Goal: Task Accomplishment & Management: Use online tool/utility

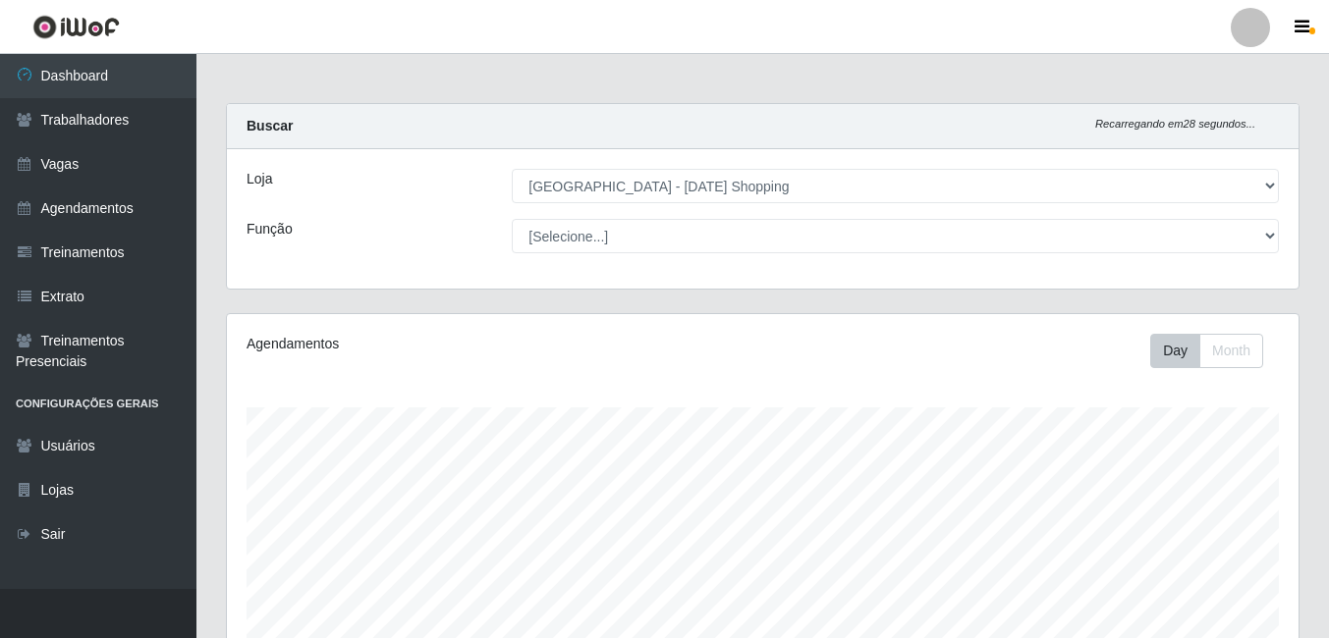
select select "471"
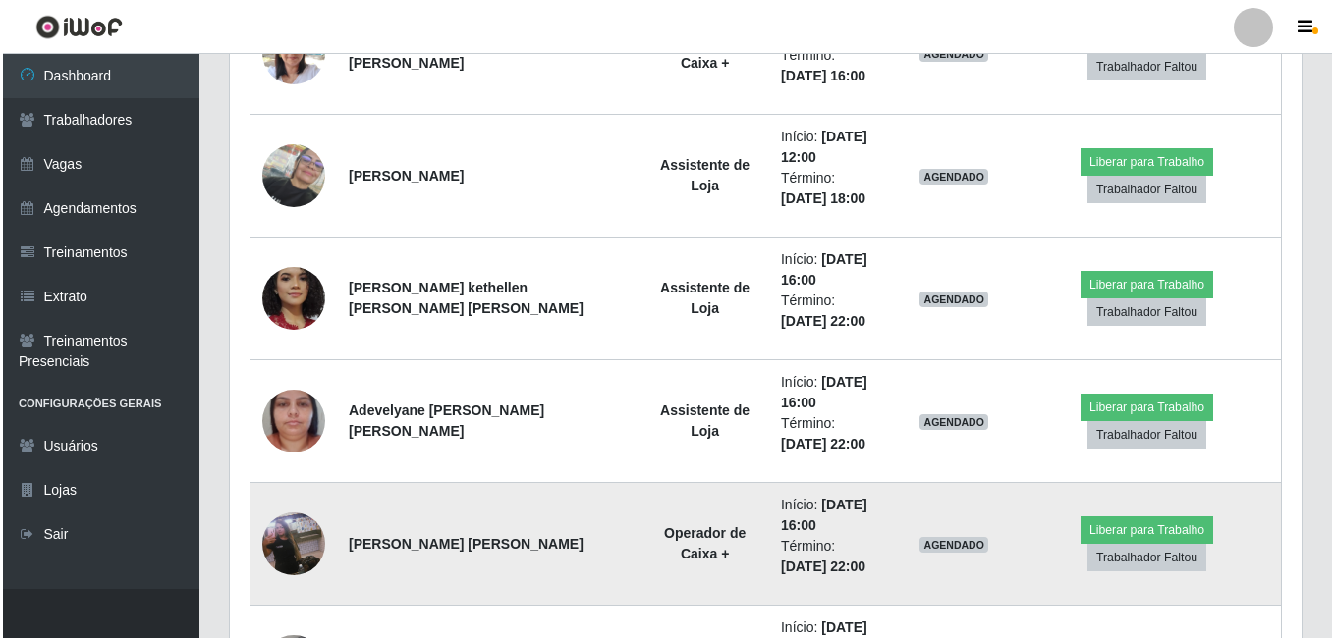
scroll to position [1569, 0]
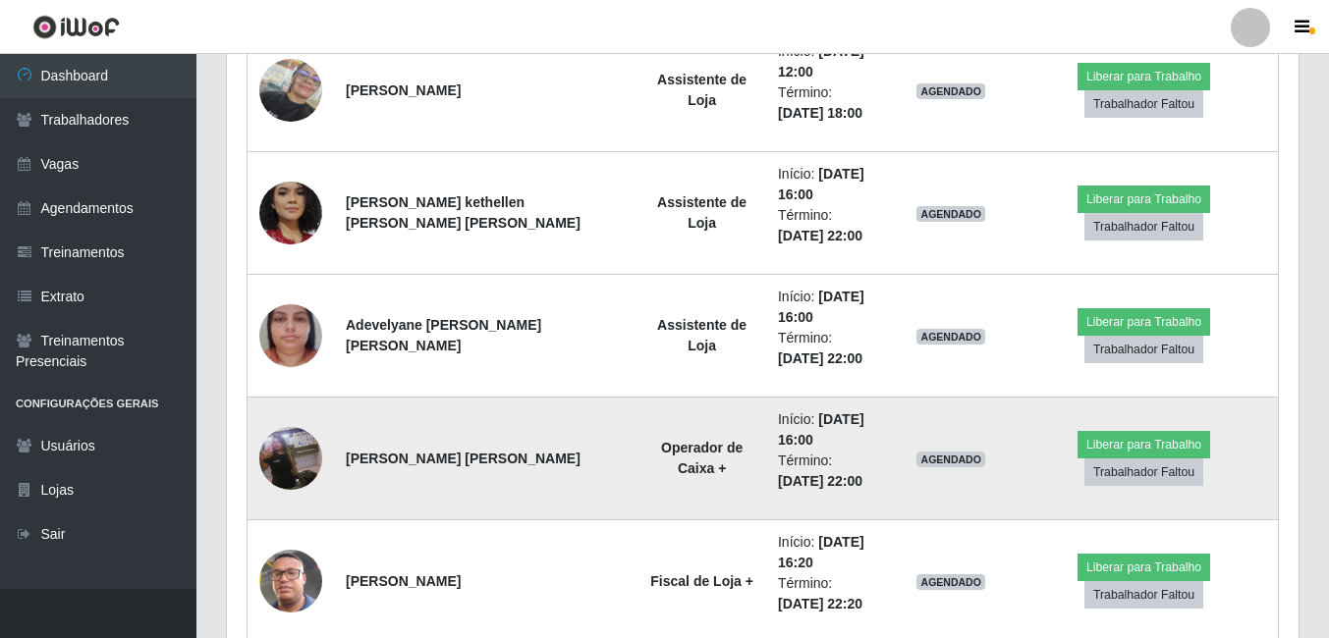
click at [292, 457] on img at bounding box center [290, 459] width 63 height 112
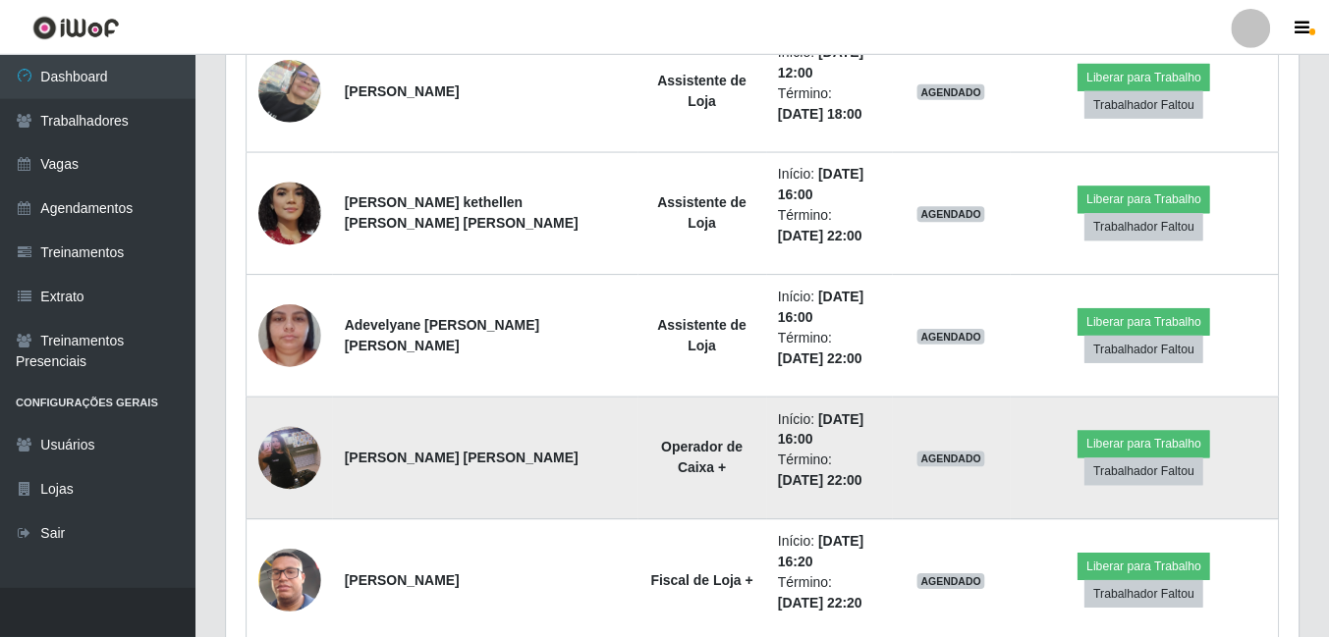
scroll to position [408, 1062]
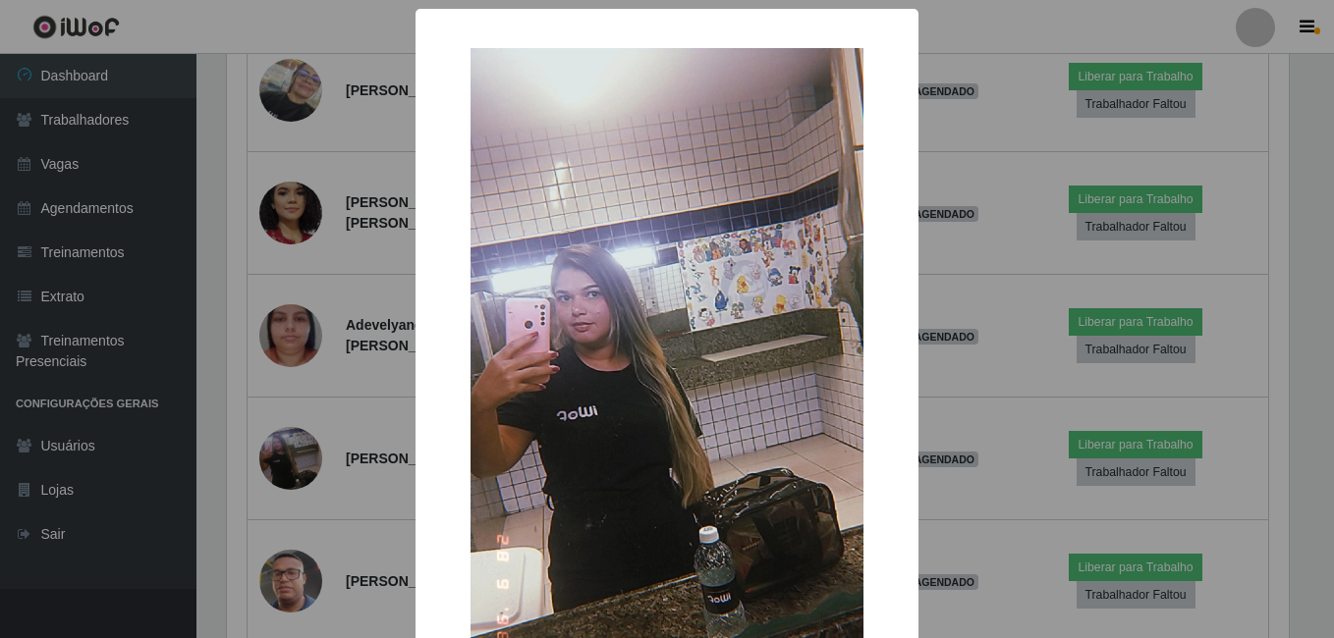
click at [251, 361] on div "× OK Cancel" at bounding box center [667, 319] width 1334 height 638
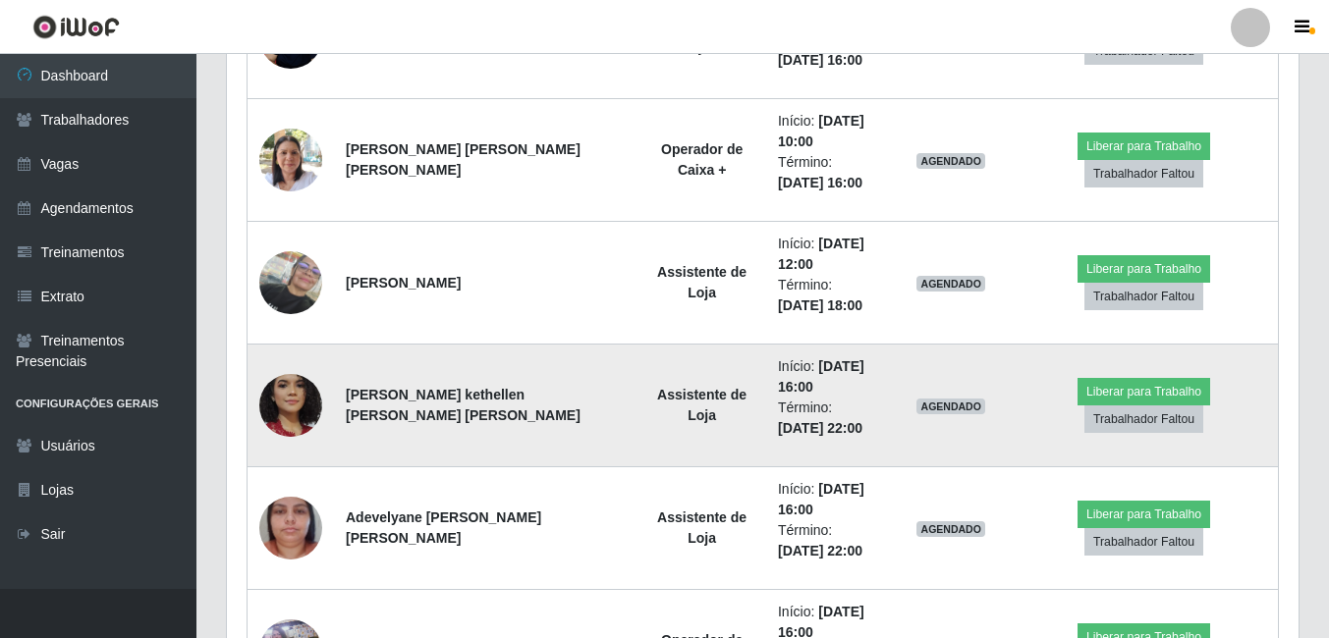
scroll to position [1372, 0]
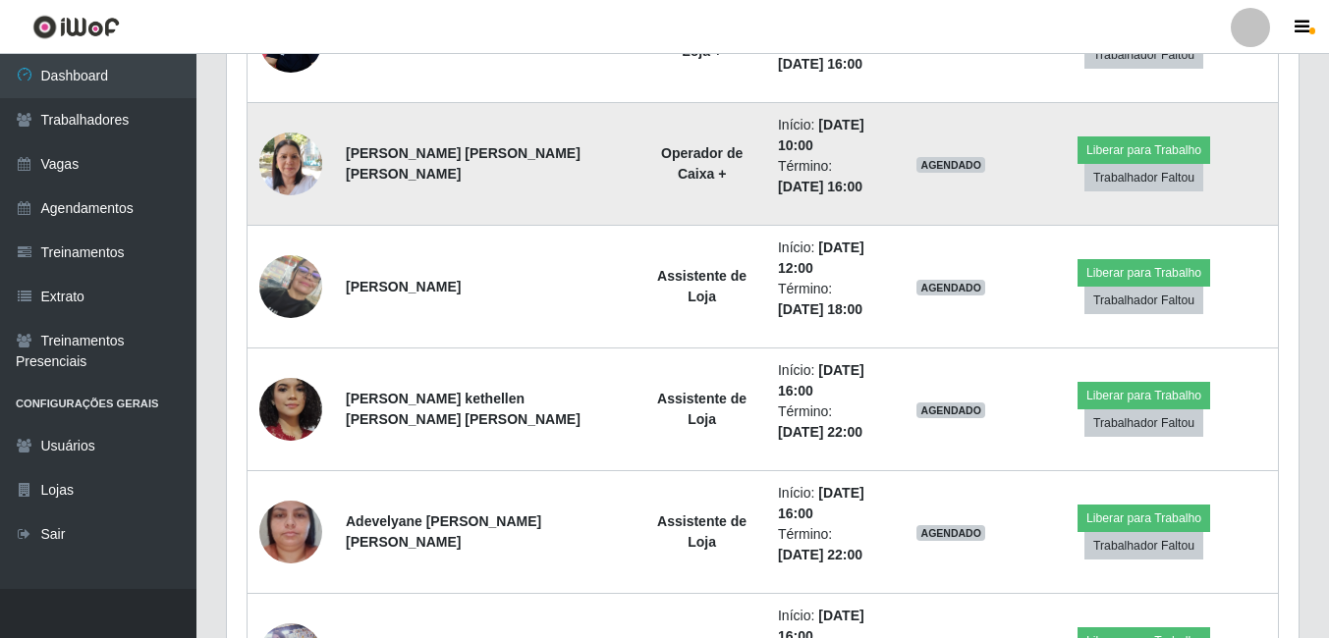
click at [297, 158] on img at bounding box center [290, 163] width 63 height 83
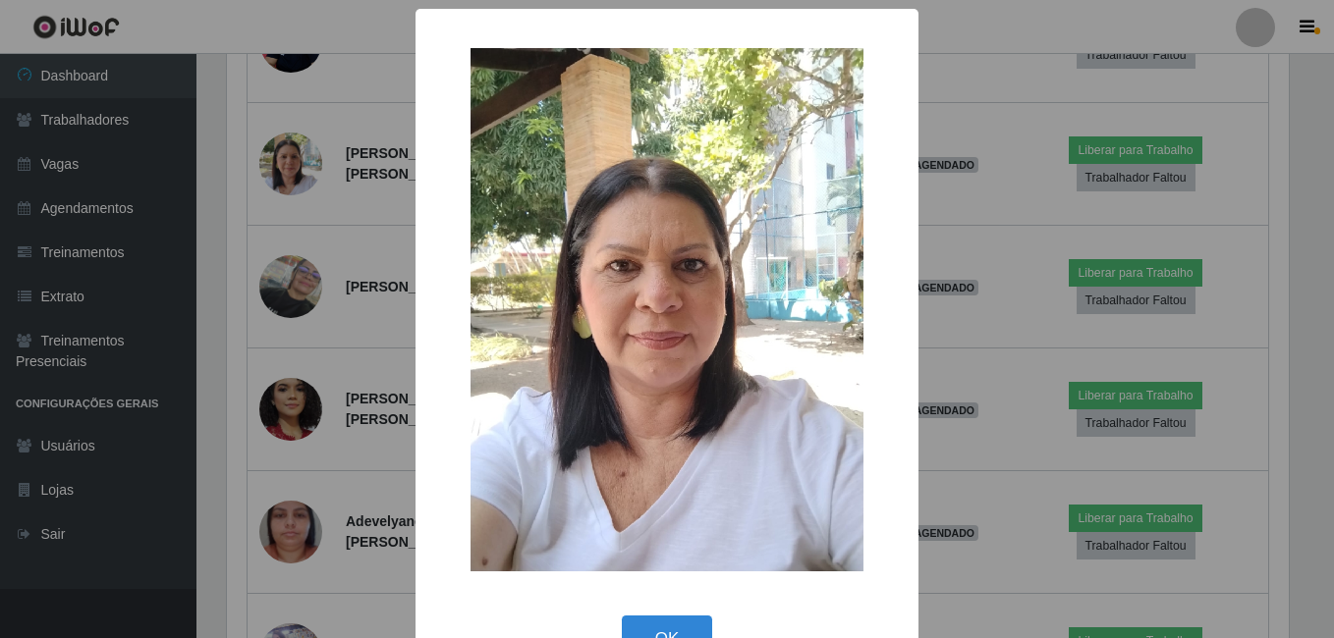
click at [975, 348] on div "× OK Cancel" at bounding box center [667, 319] width 1334 height 638
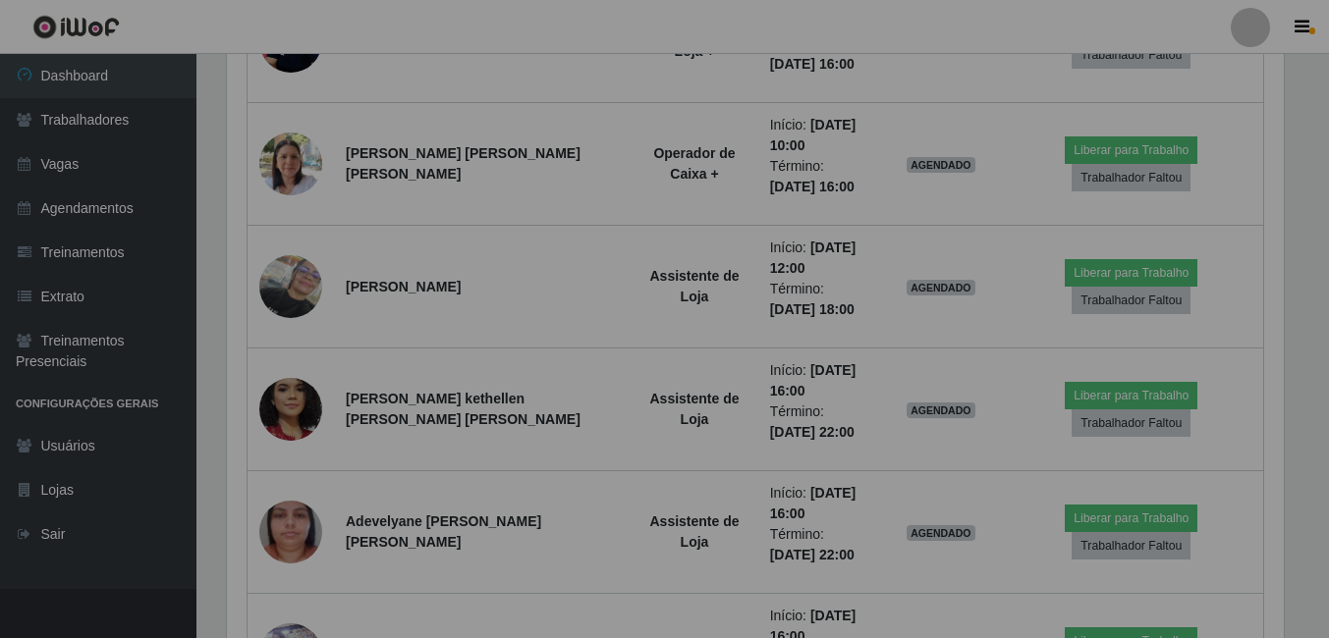
scroll to position [408, 1072]
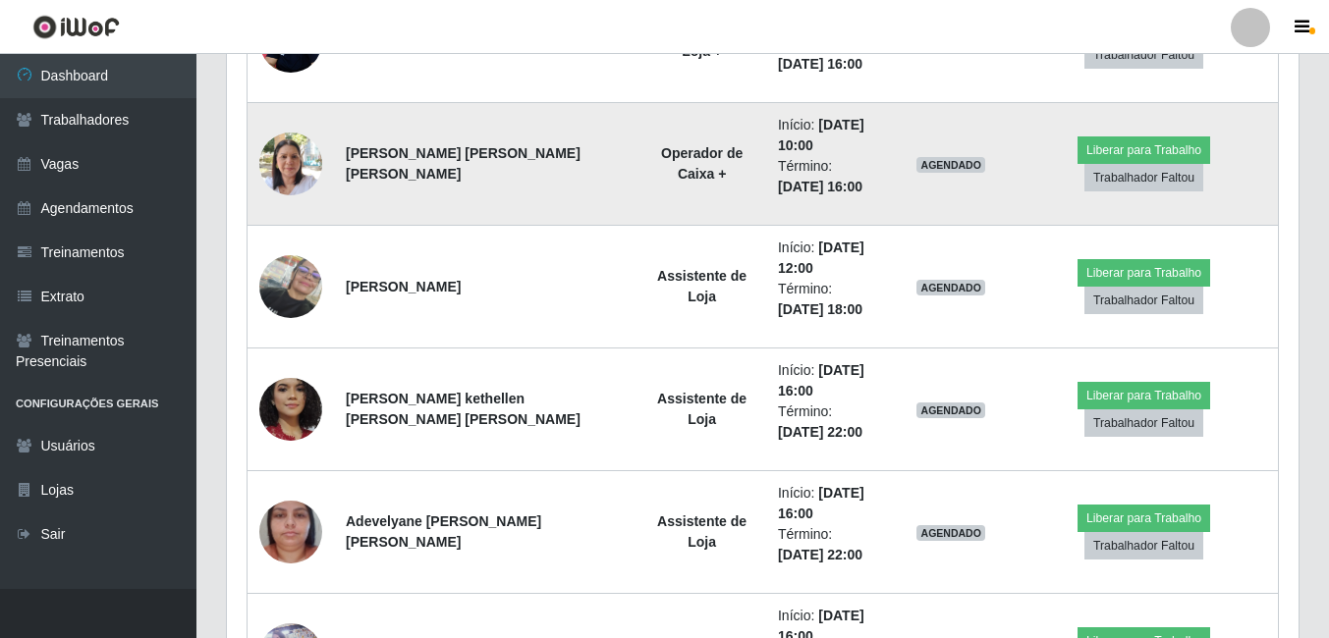
click at [279, 164] on img at bounding box center [290, 163] width 63 height 83
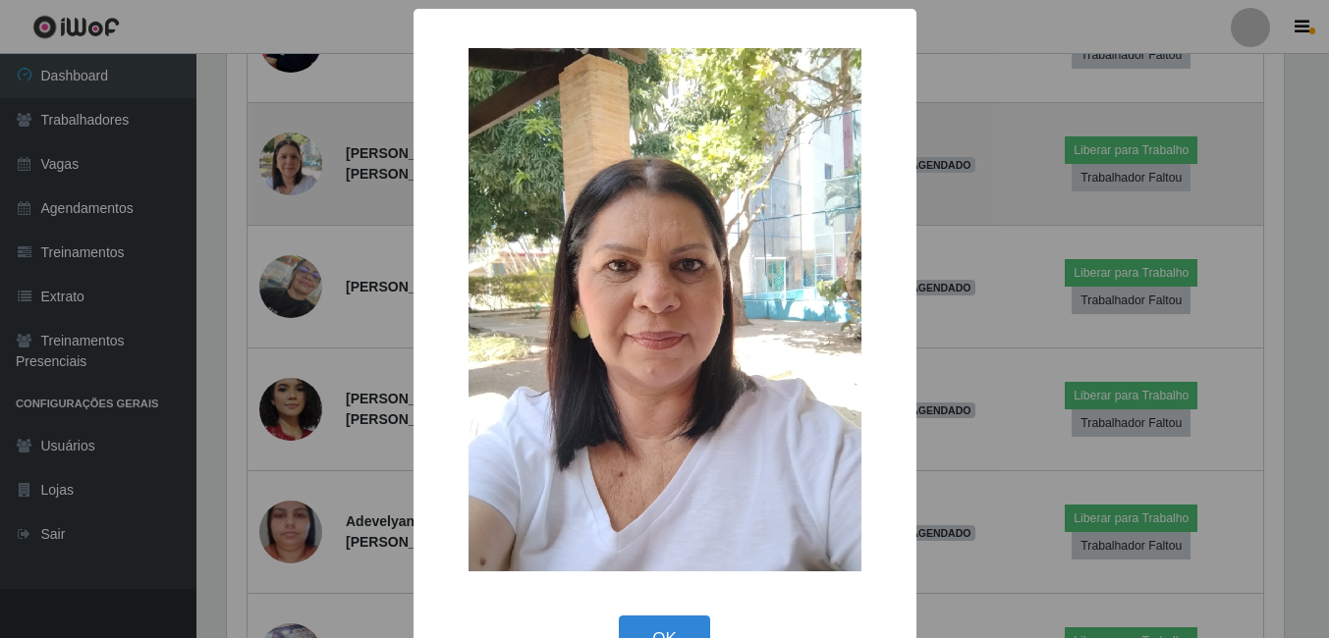
scroll to position [408, 1062]
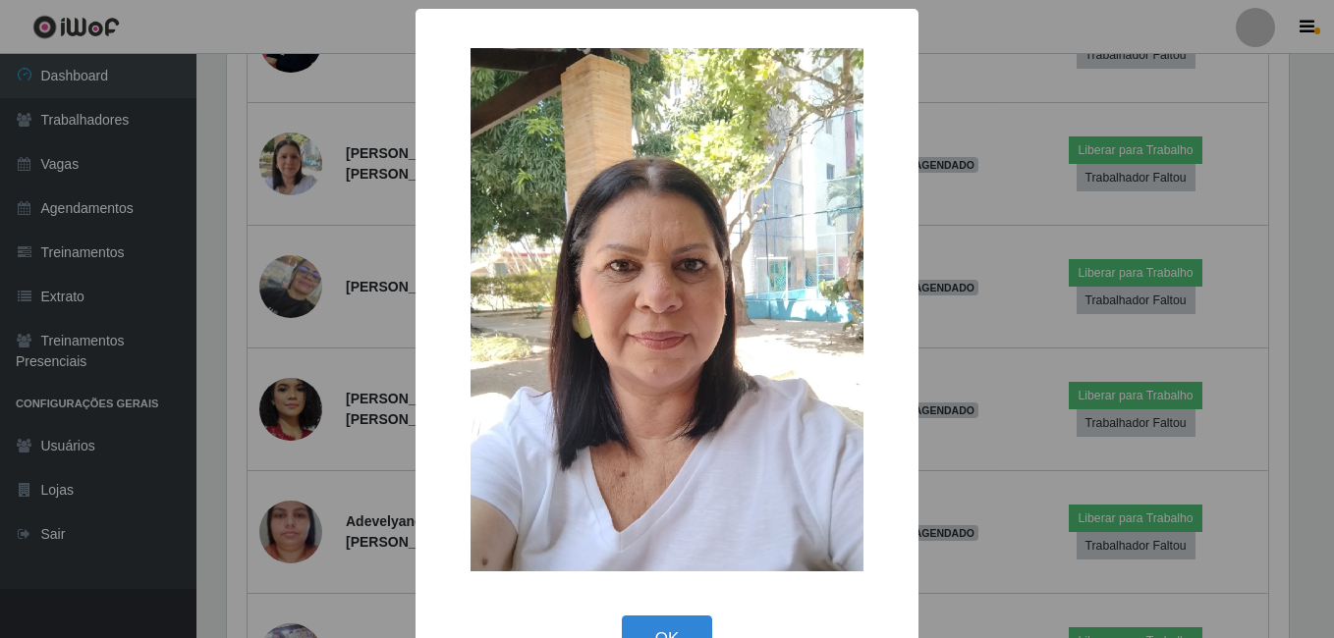
click at [305, 424] on div "× OK Cancel" at bounding box center [667, 319] width 1334 height 638
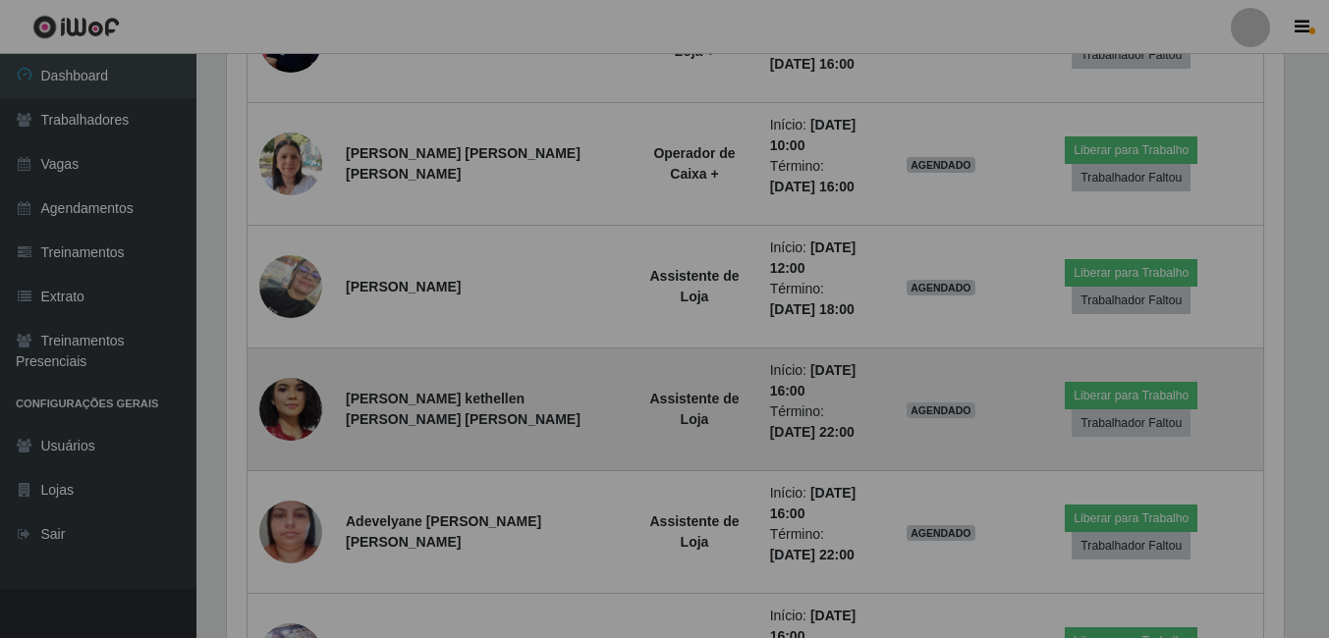
scroll to position [408, 1072]
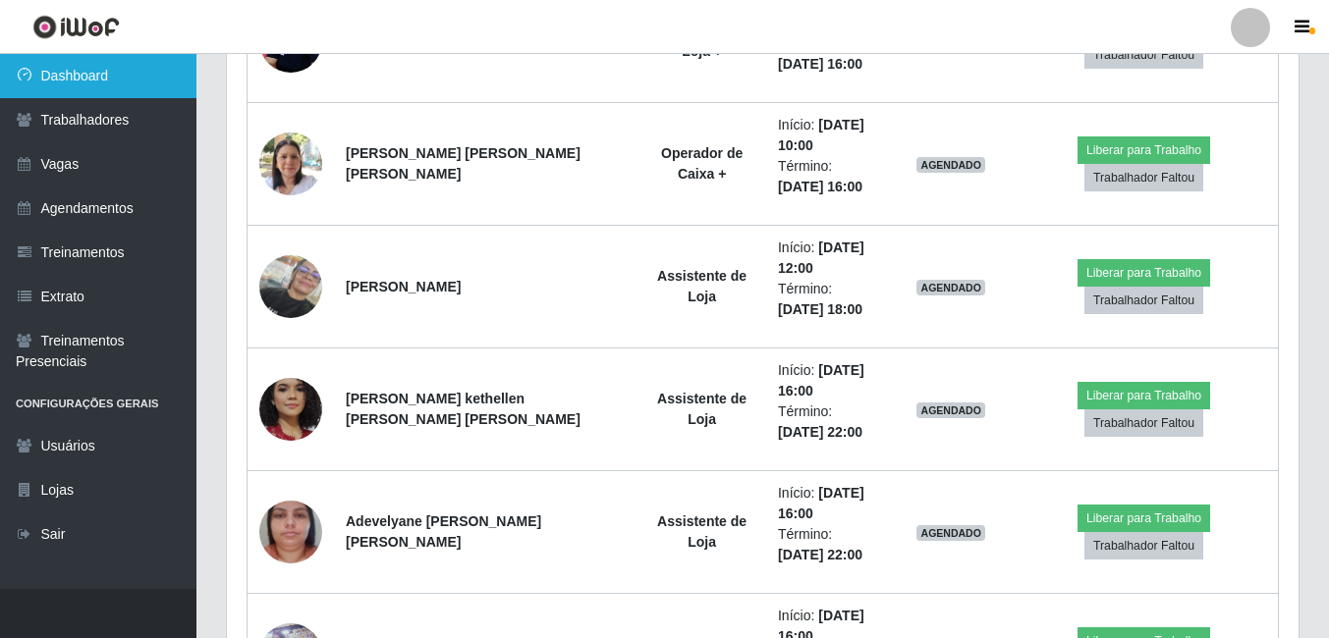
click at [77, 69] on link "Dashboard" at bounding box center [98, 76] width 196 height 44
click at [58, 76] on link "Dashboard" at bounding box center [98, 76] width 196 height 44
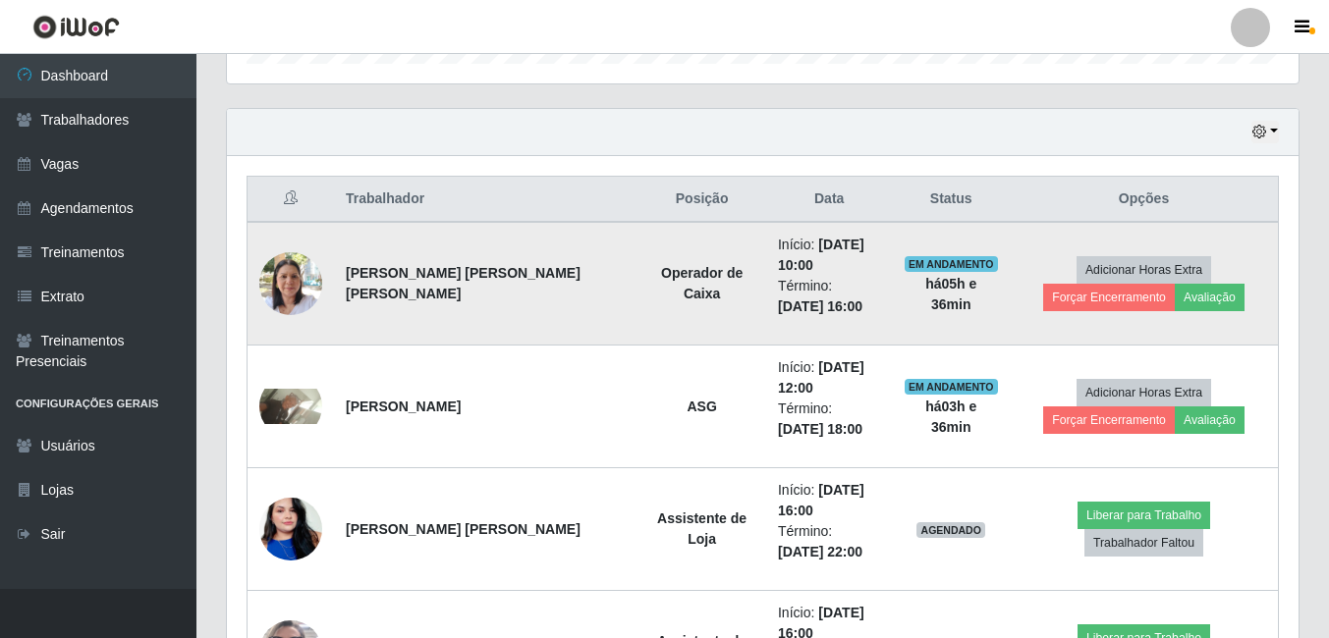
scroll to position [390, 0]
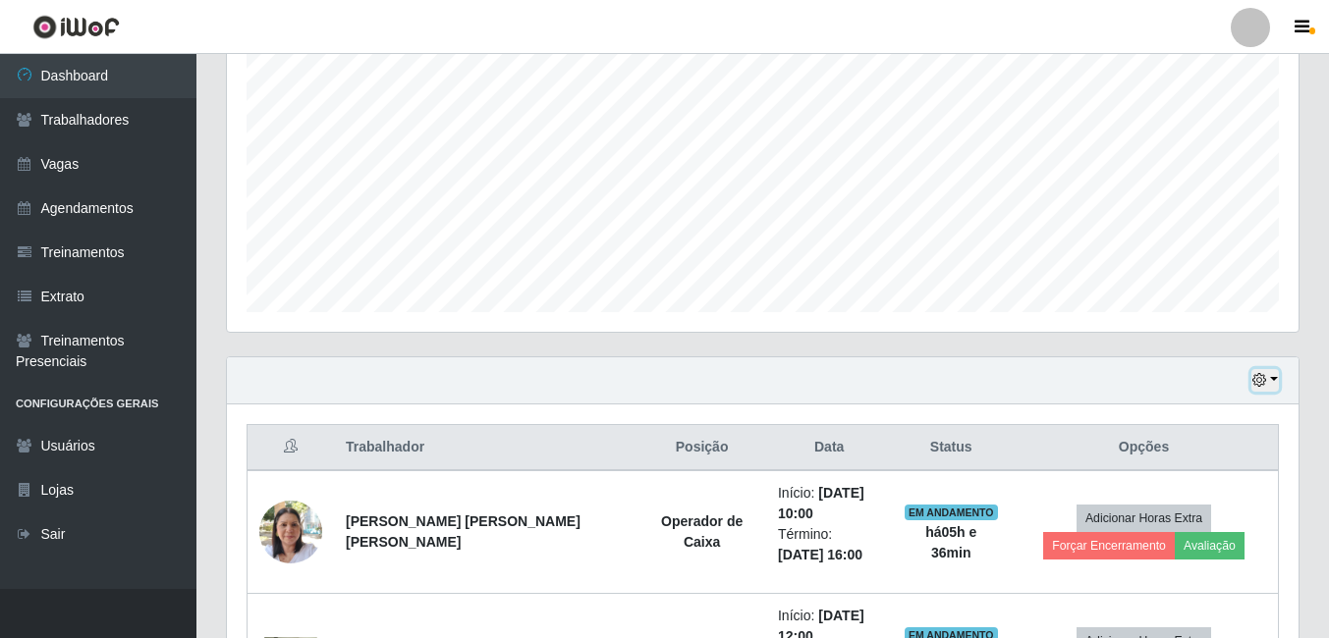
click at [1275, 380] on button "button" at bounding box center [1265, 380] width 28 height 23
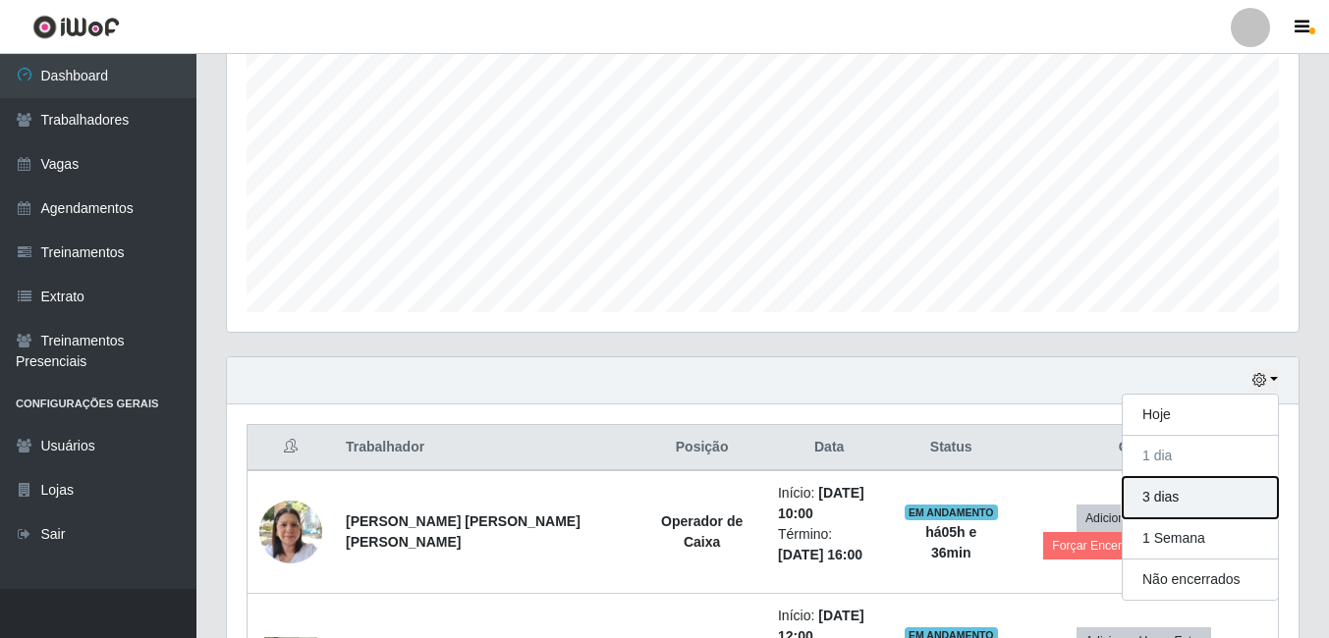
click at [1158, 500] on button "3 dias" at bounding box center [1200, 497] width 155 height 41
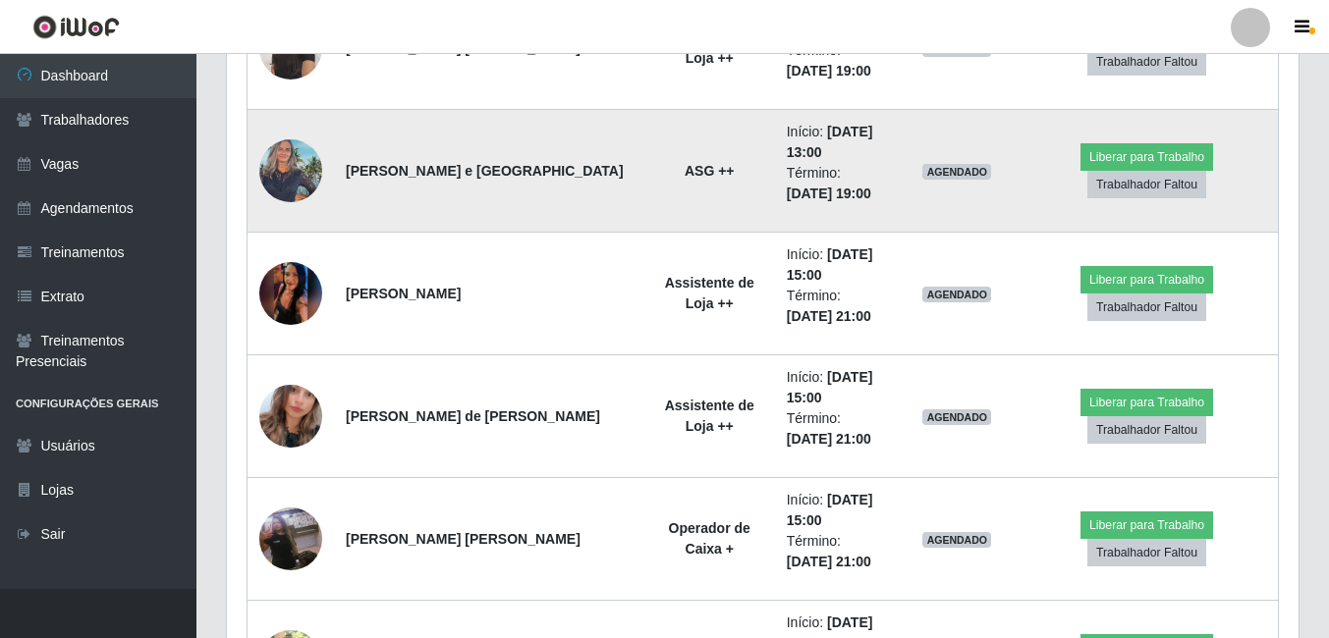
scroll to position [2060, 0]
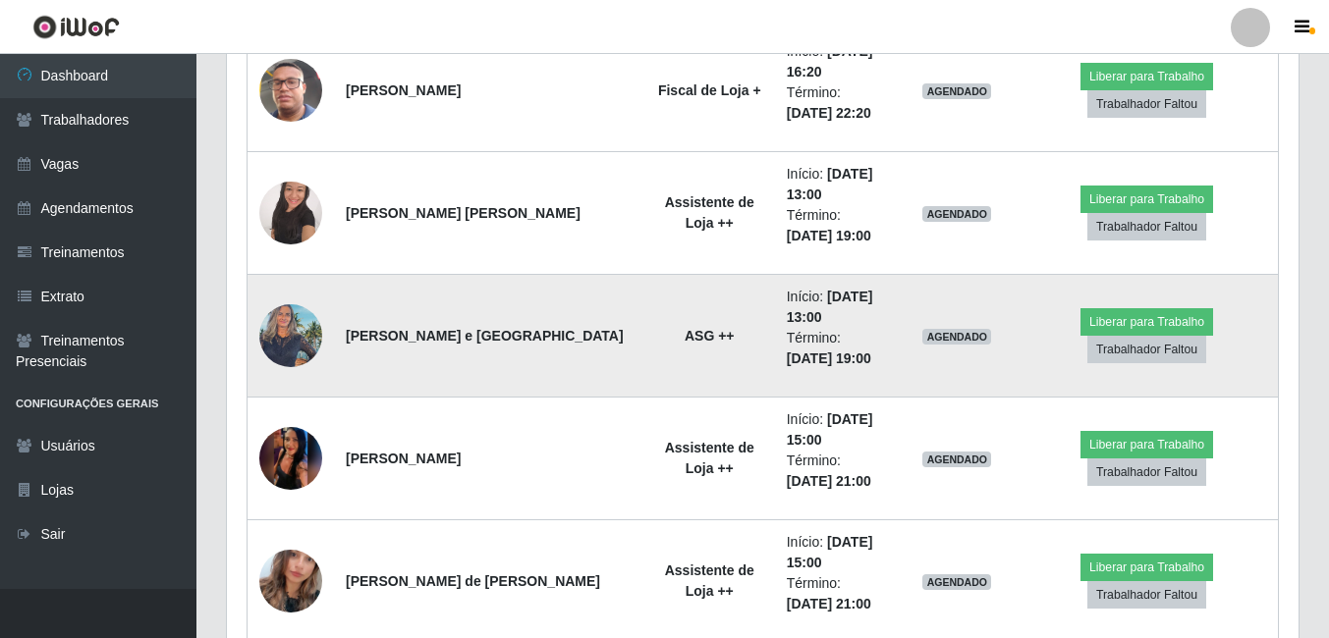
click at [279, 337] on img at bounding box center [290, 335] width 63 height 83
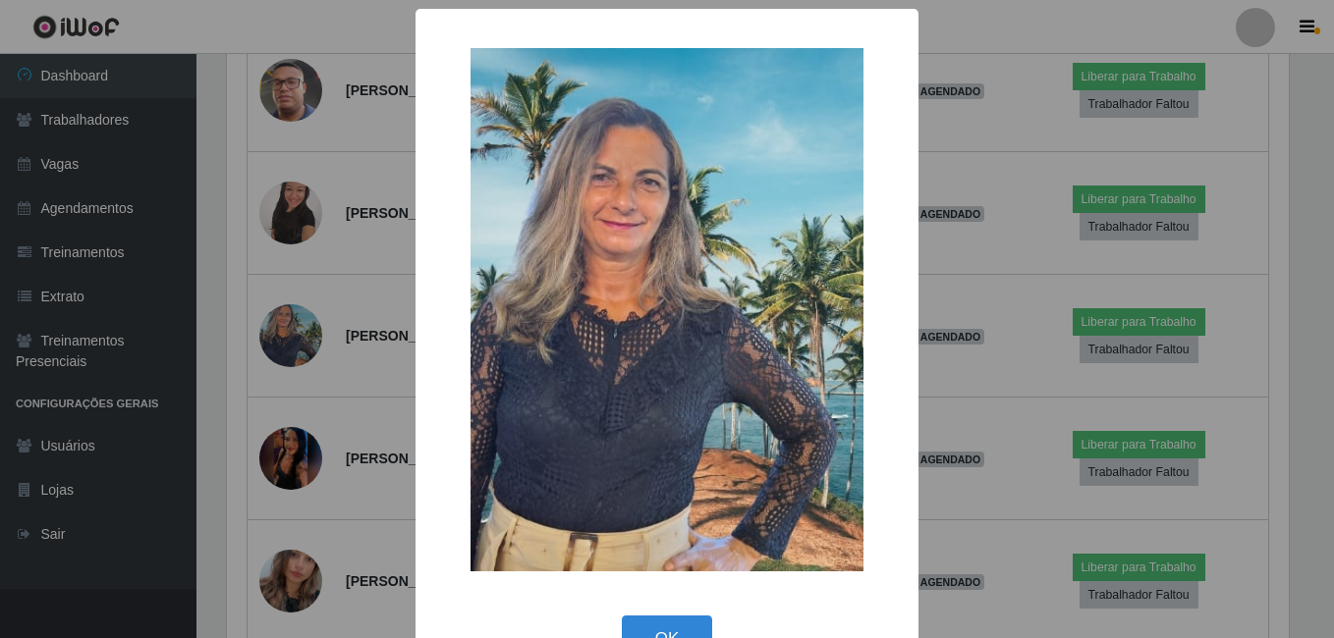
click at [290, 349] on div "× OK Cancel" at bounding box center [667, 319] width 1334 height 638
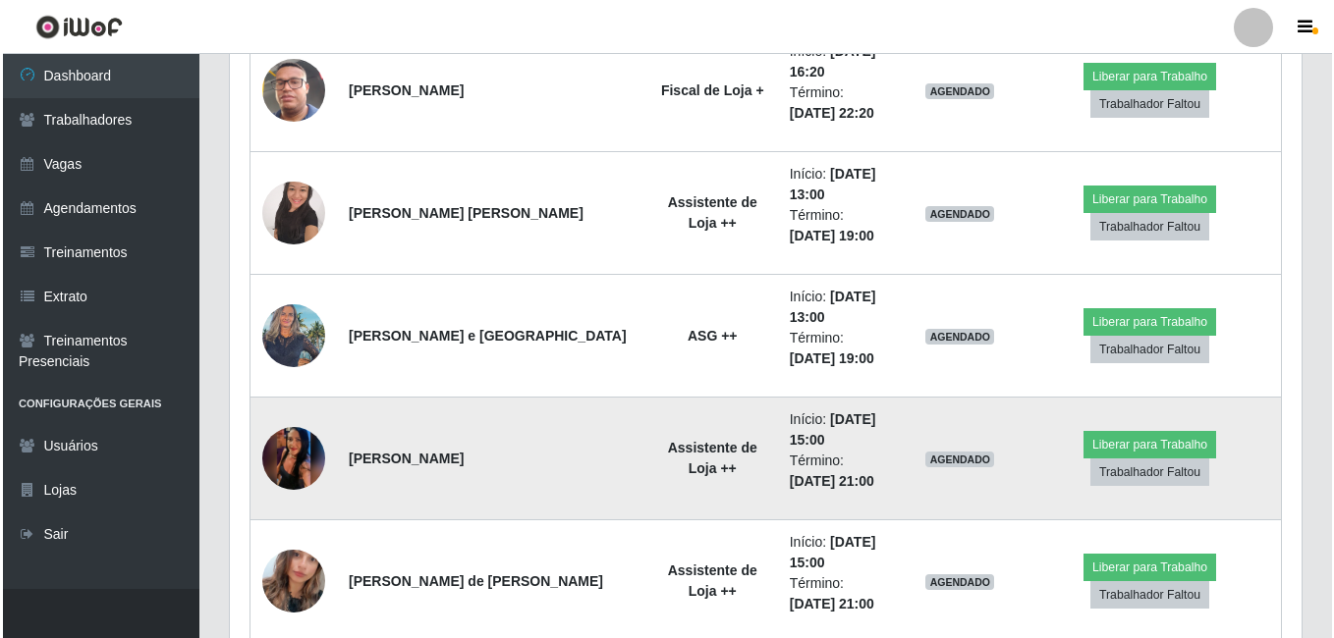
scroll to position [408, 1072]
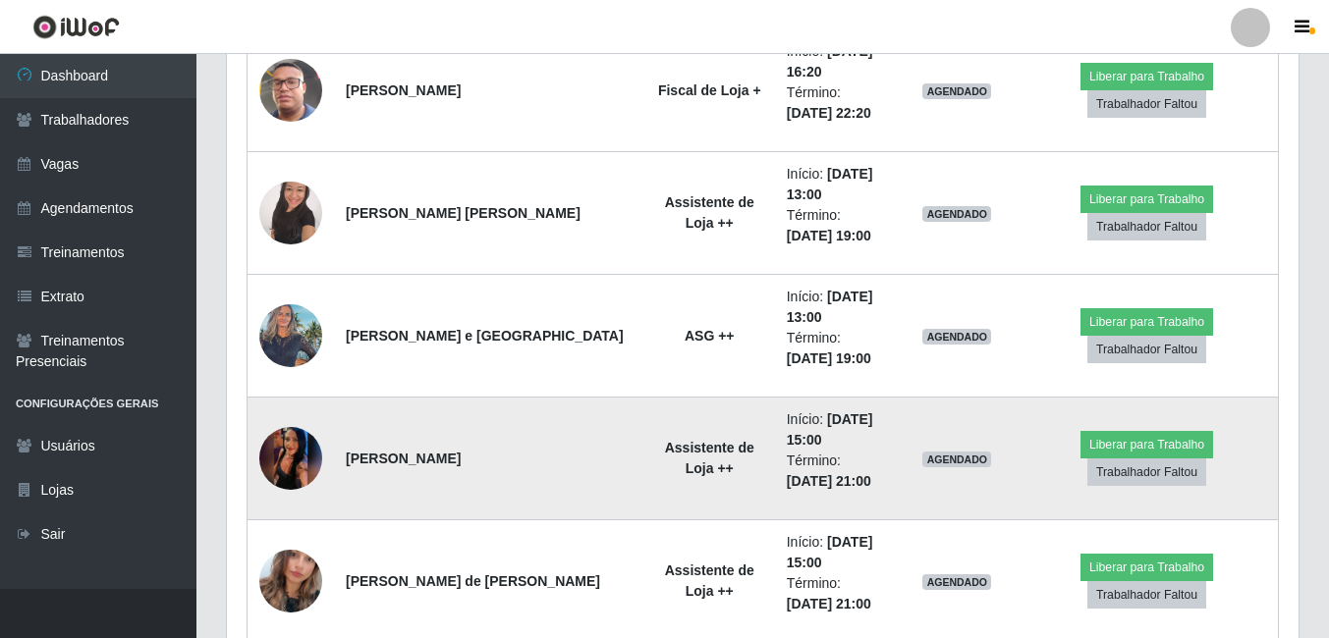
click at [282, 434] on img at bounding box center [290, 458] width 63 height 139
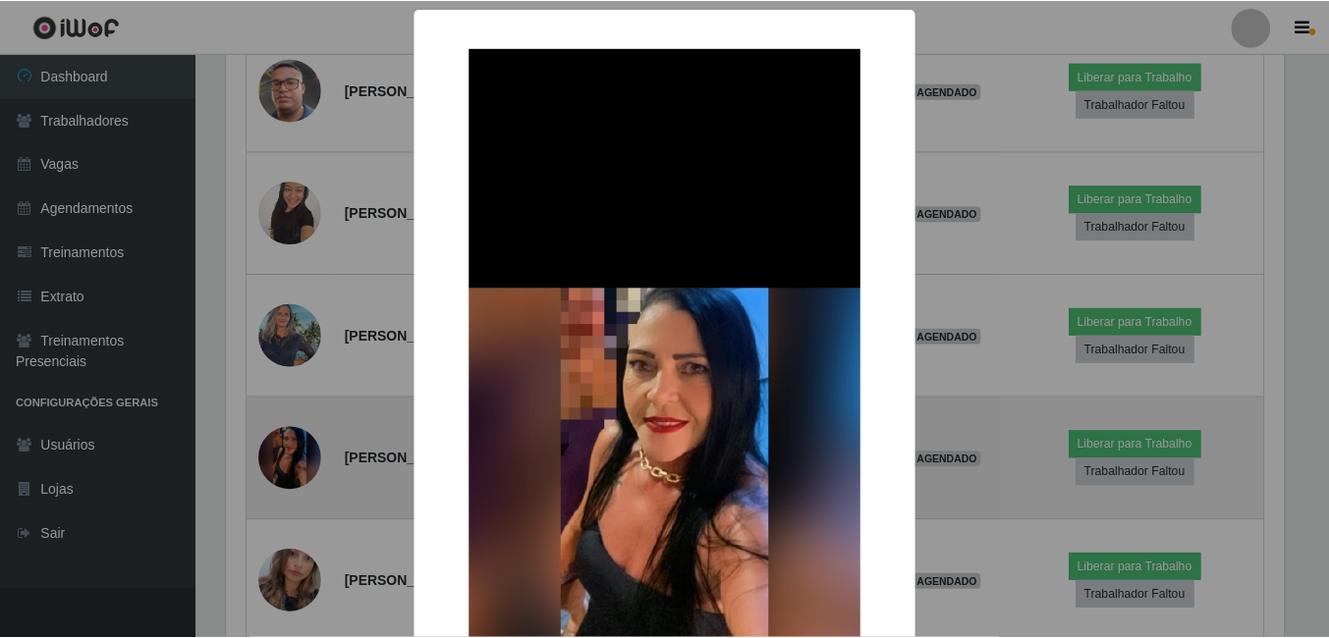
scroll to position [408, 1062]
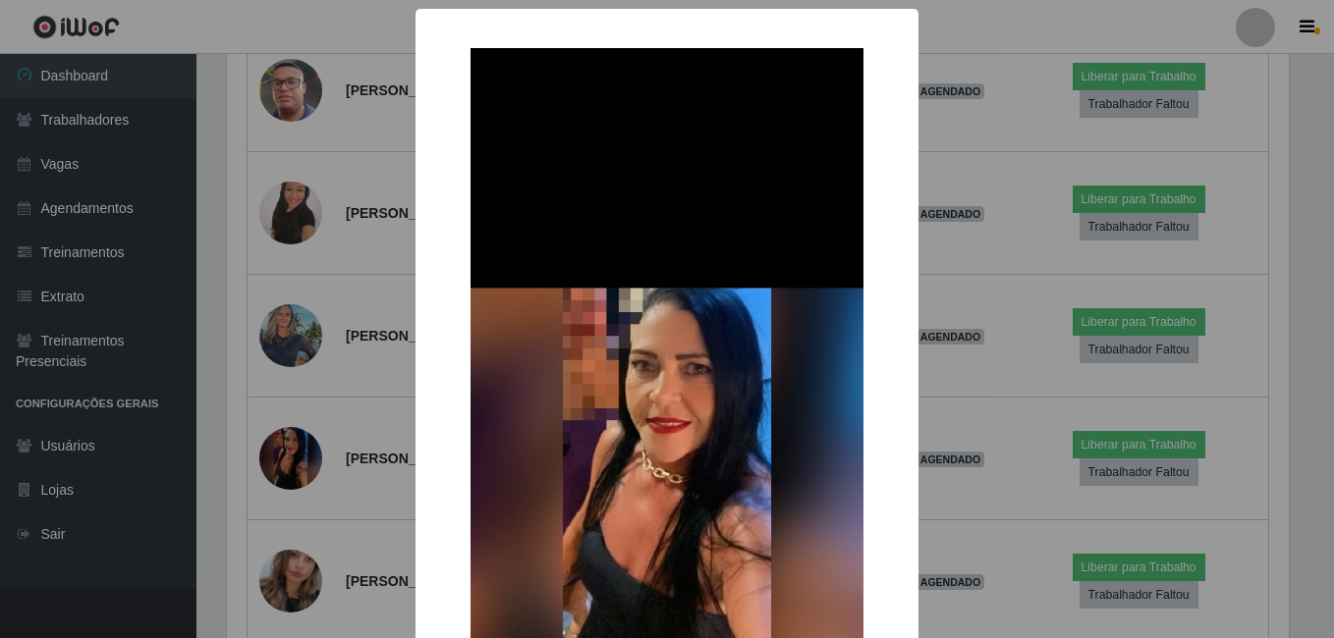
click at [328, 383] on div "× OK Cancel" at bounding box center [667, 319] width 1334 height 638
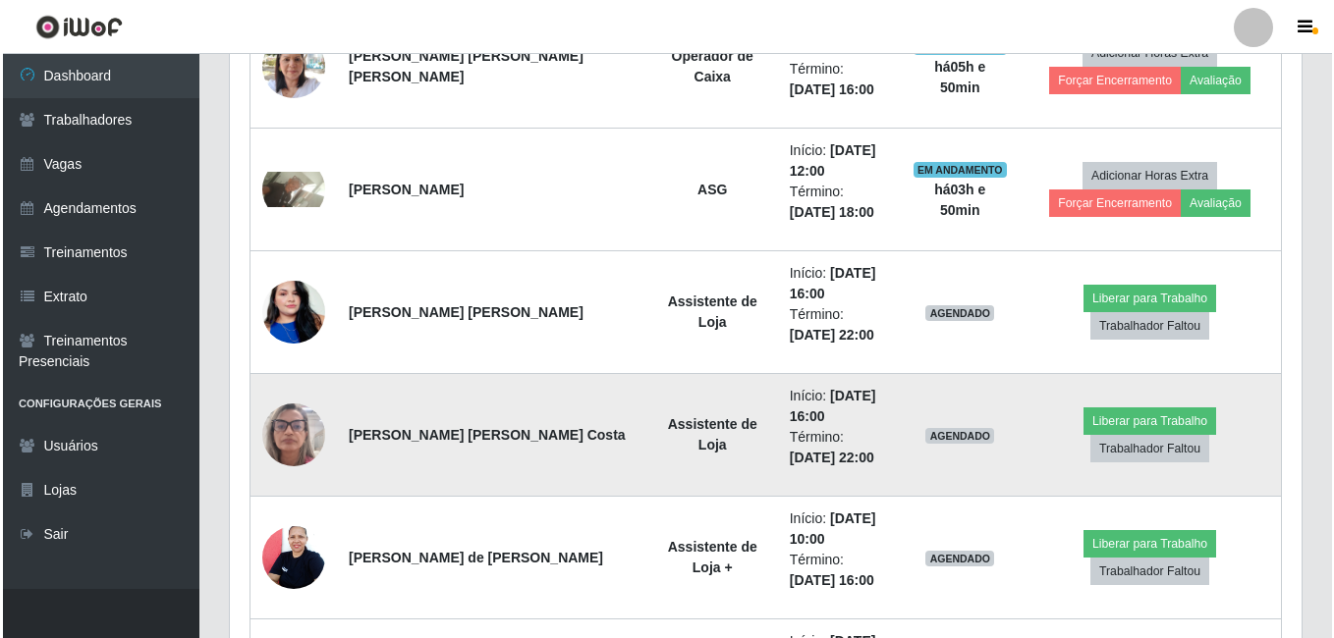
scroll to position [857, 0]
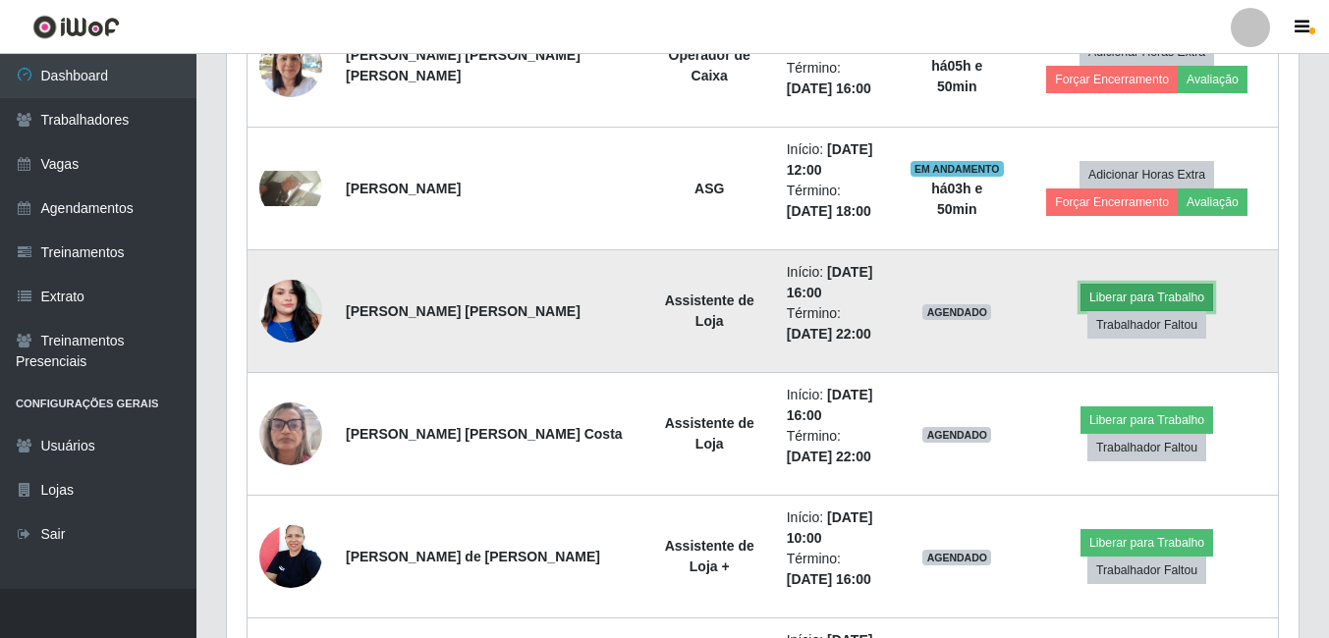
click at [1080, 311] on button "Liberar para Trabalho" at bounding box center [1146, 298] width 133 height 28
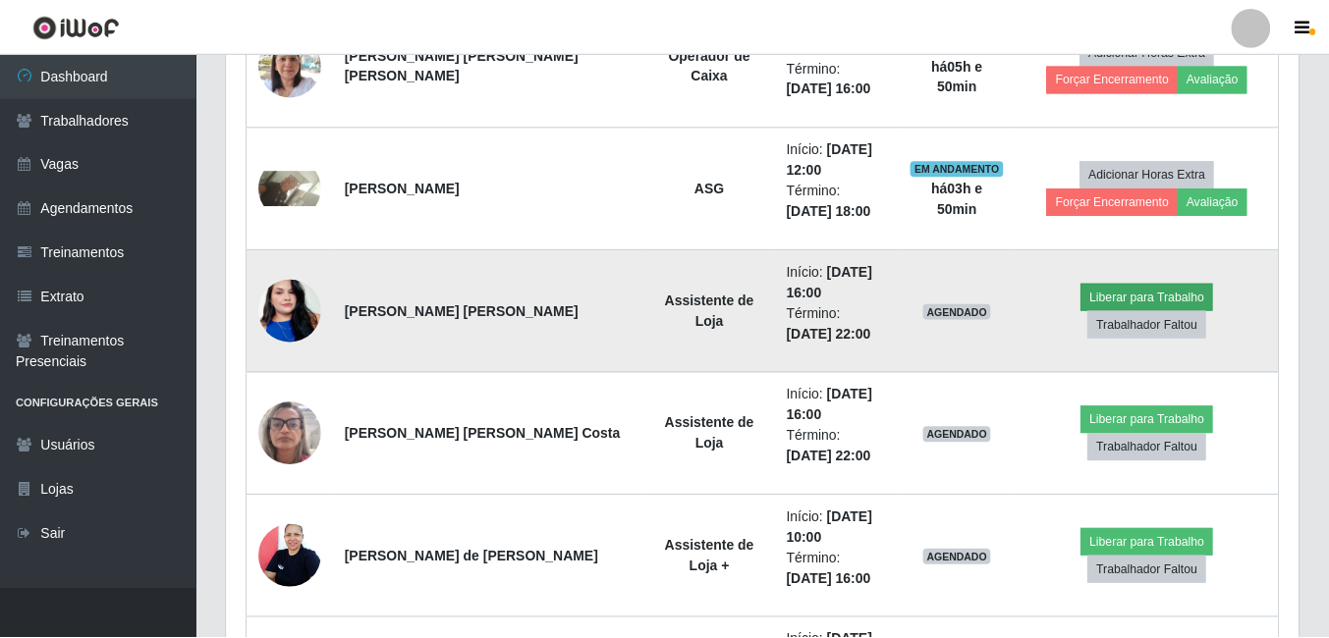
scroll to position [408, 1062]
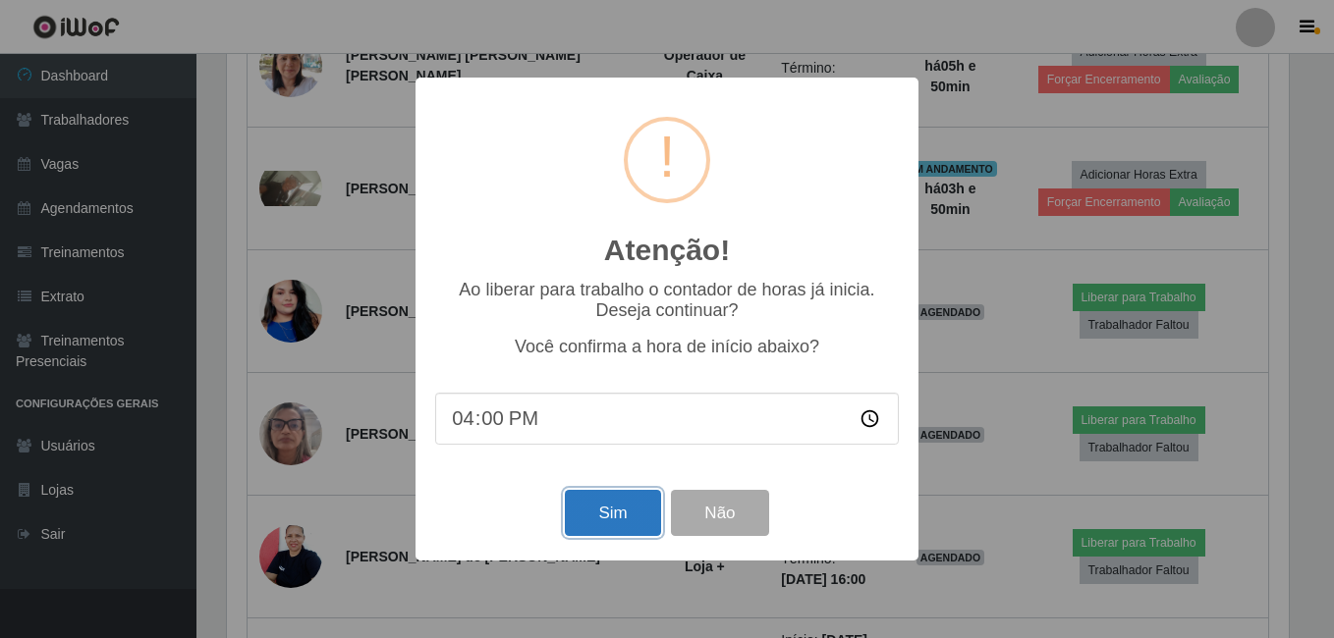
click at [622, 506] on button "Sim" at bounding box center [612, 513] width 95 height 46
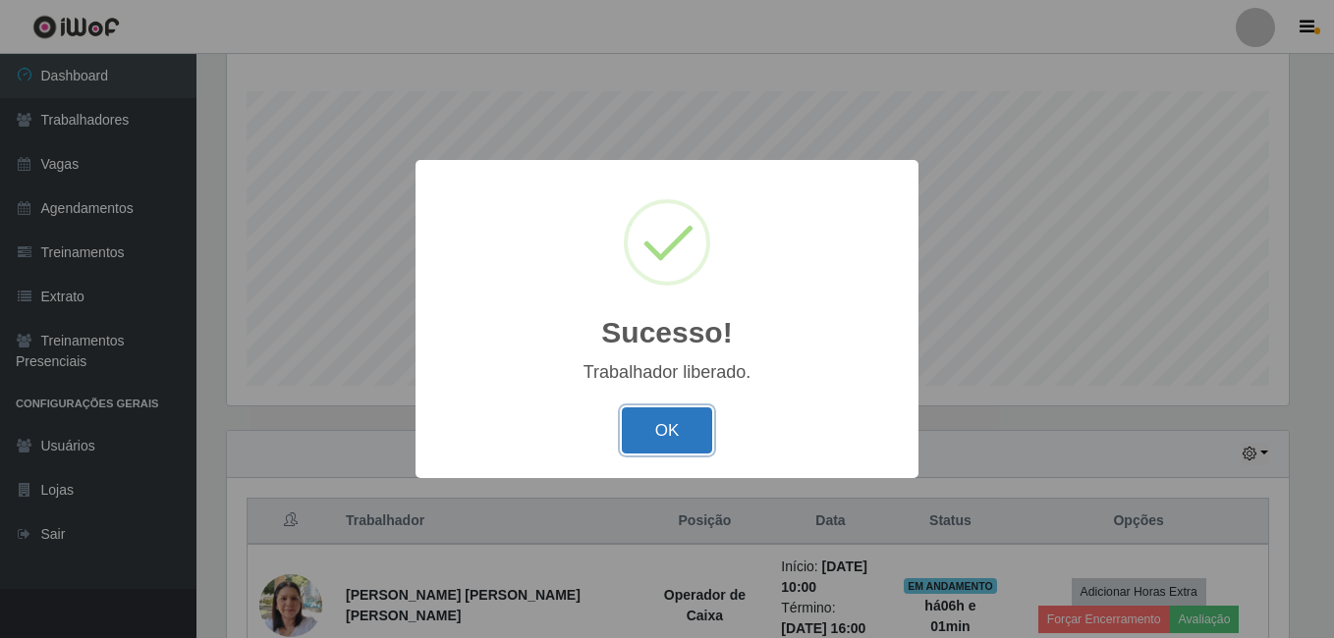
click at [690, 421] on button "OK" at bounding box center [667, 431] width 91 height 46
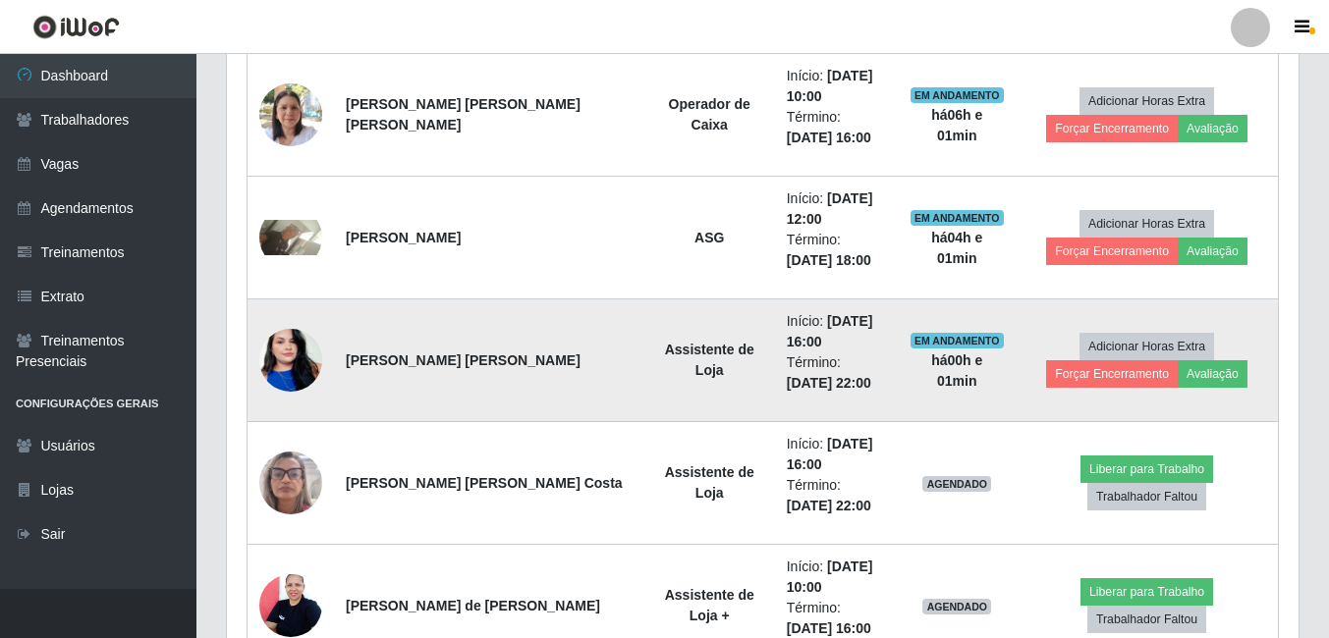
scroll to position [906, 0]
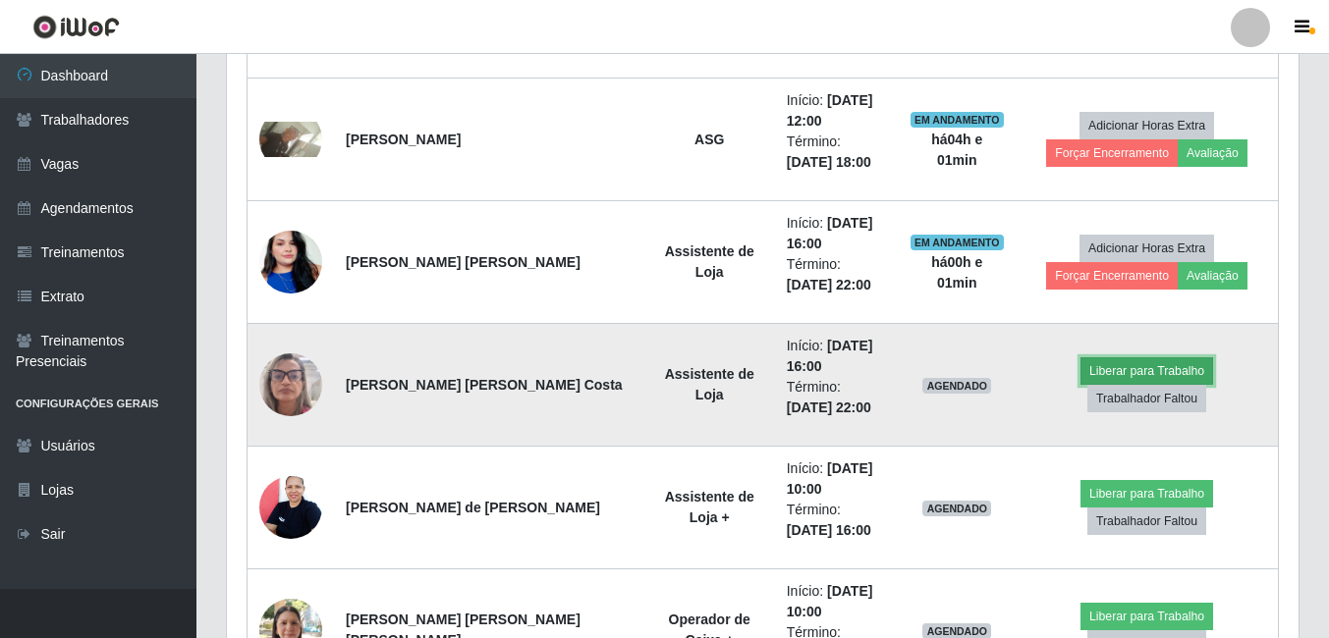
click at [1080, 381] on button "Liberar para Trabalho" at bounding box center [1146, 372] width 133 height 28
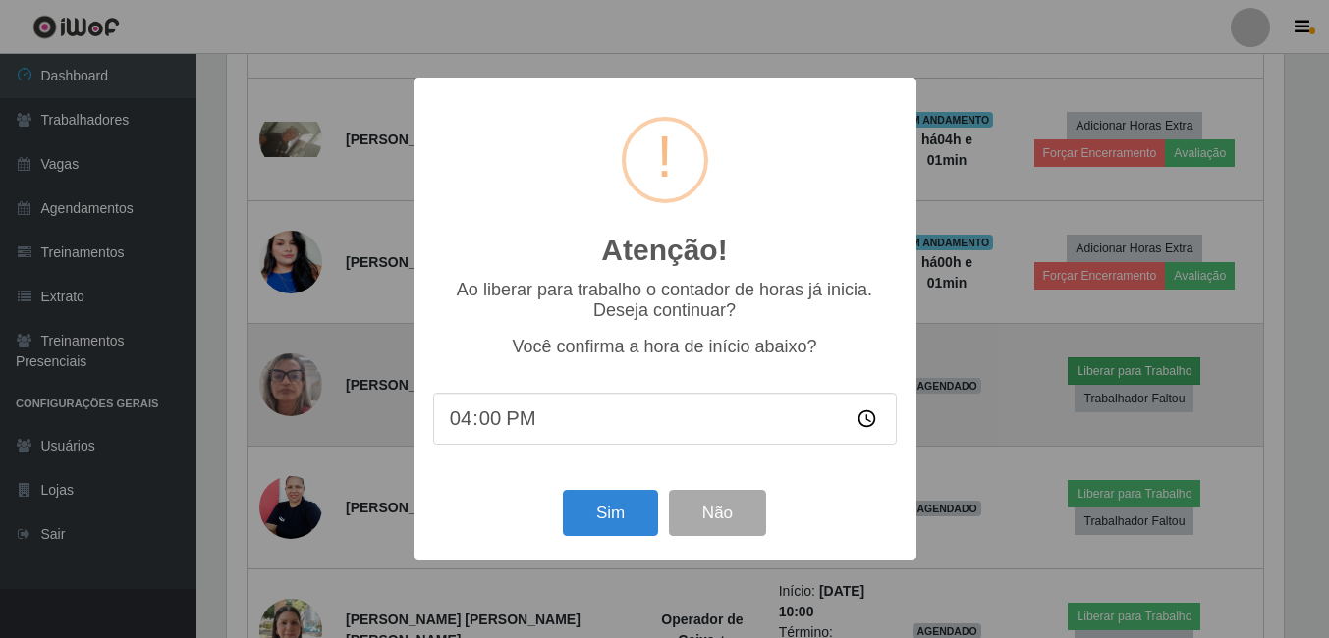
scroll to position [408, 1062]
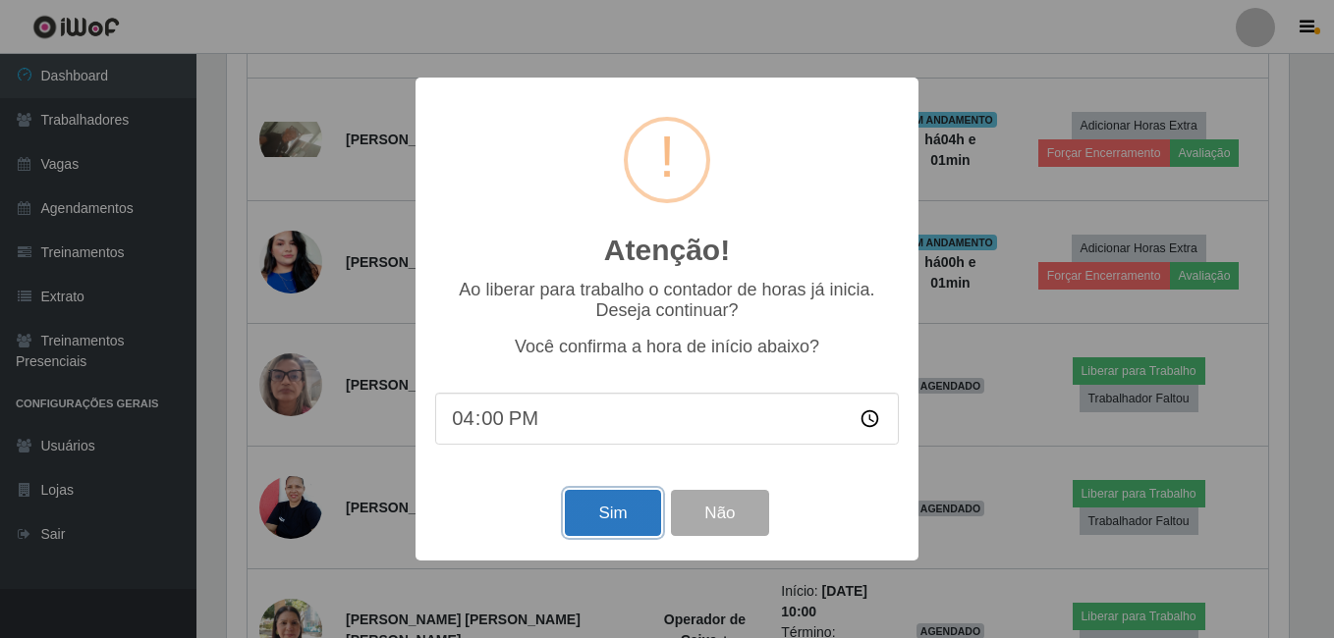
click at [633, 529] on button "Sim" at bounding box center [612, 513] width 95 height 46
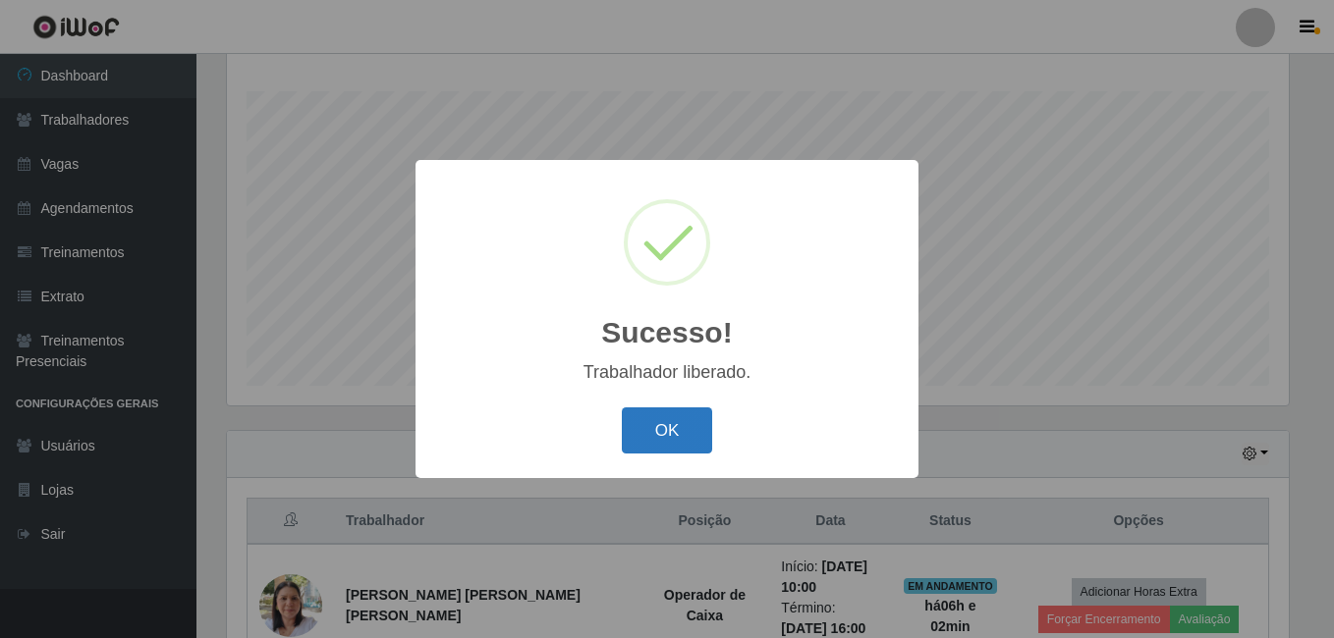
click at [652, 436] on button "OK" at bounding box center [667, 431] width 91 height 46
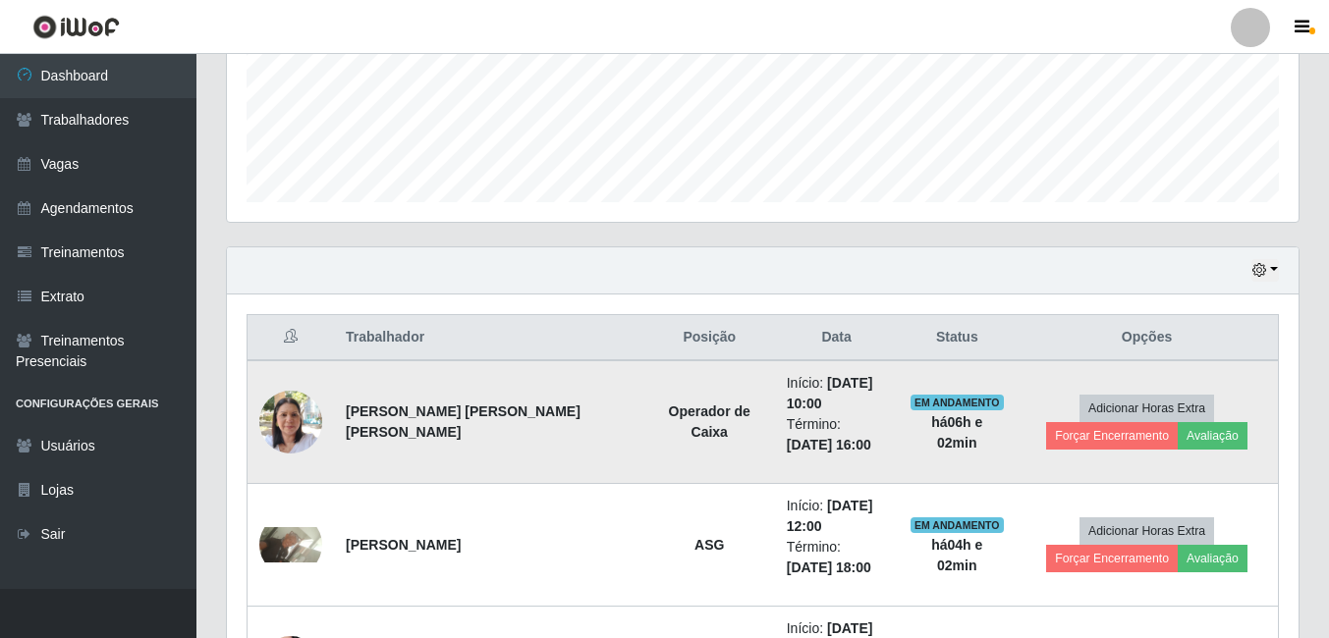
scroll to position [316, 0]
